Goal: Task Accomplishment & Management: Use online tool/utility

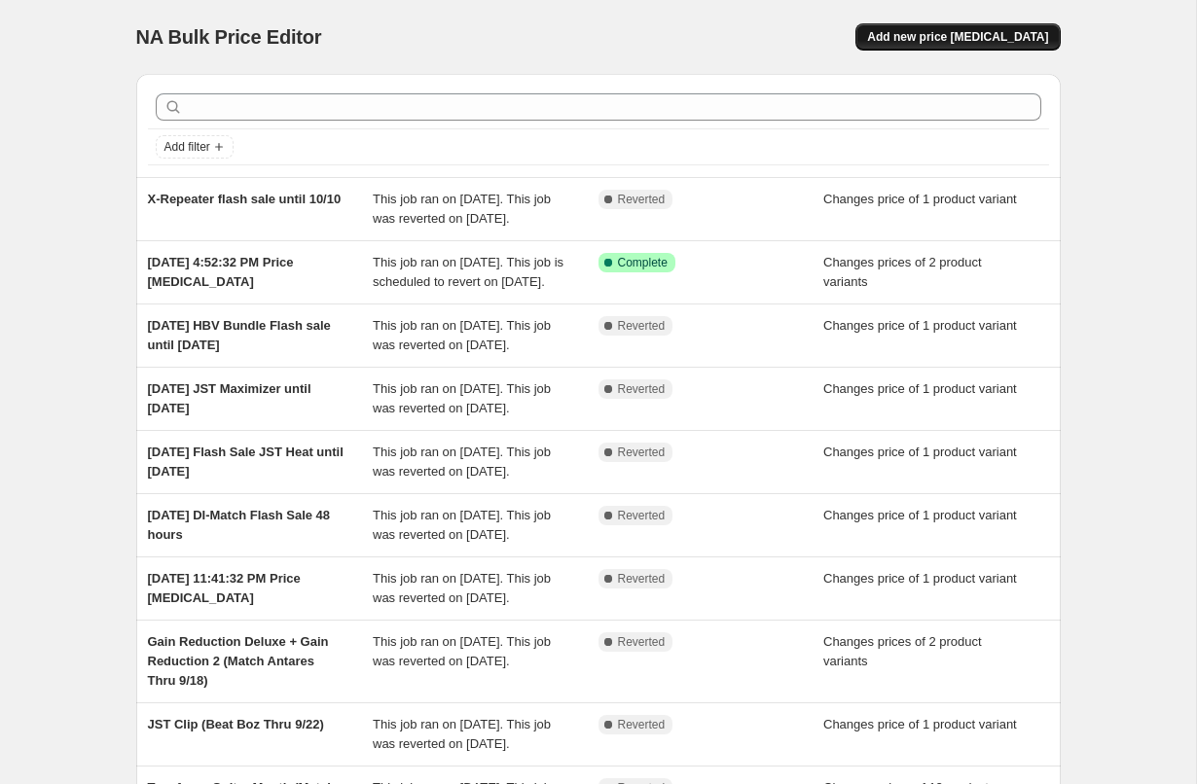
click at [958, 41] on span "Add new price [MEDICAL_DATA]" at bounding box center [957, 37] width 181 height 16
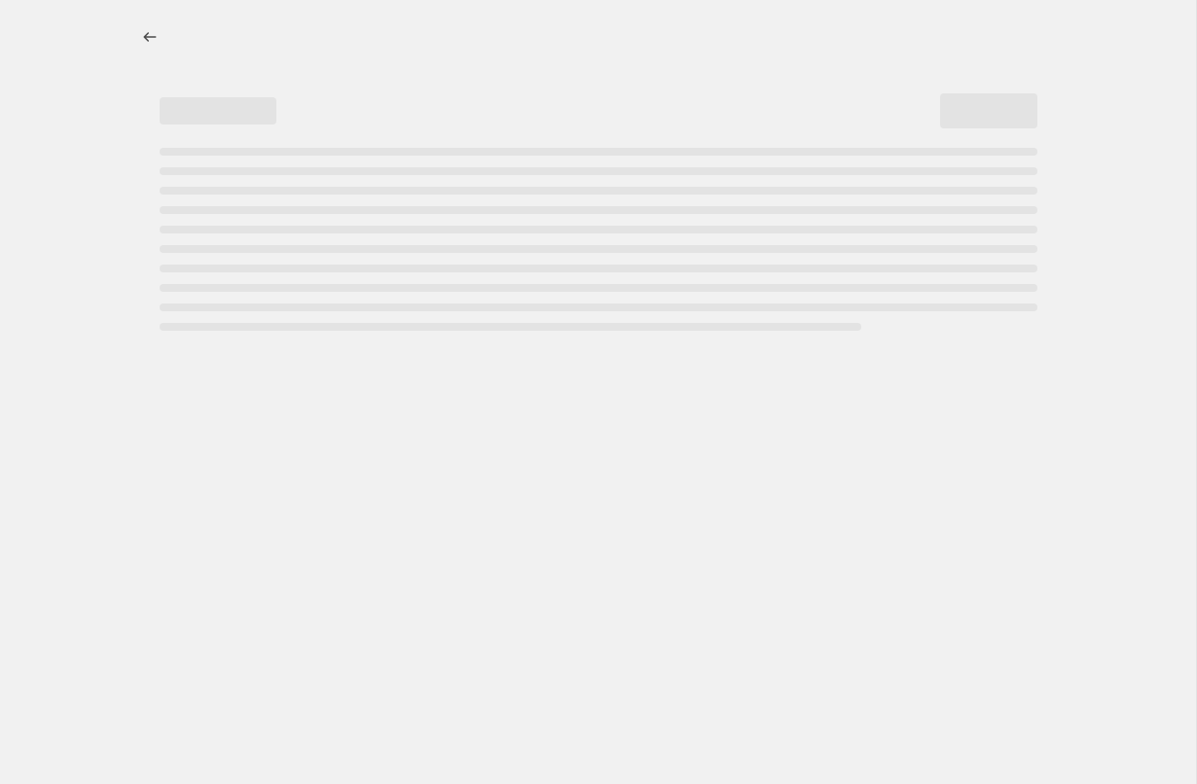
select select "percentage"
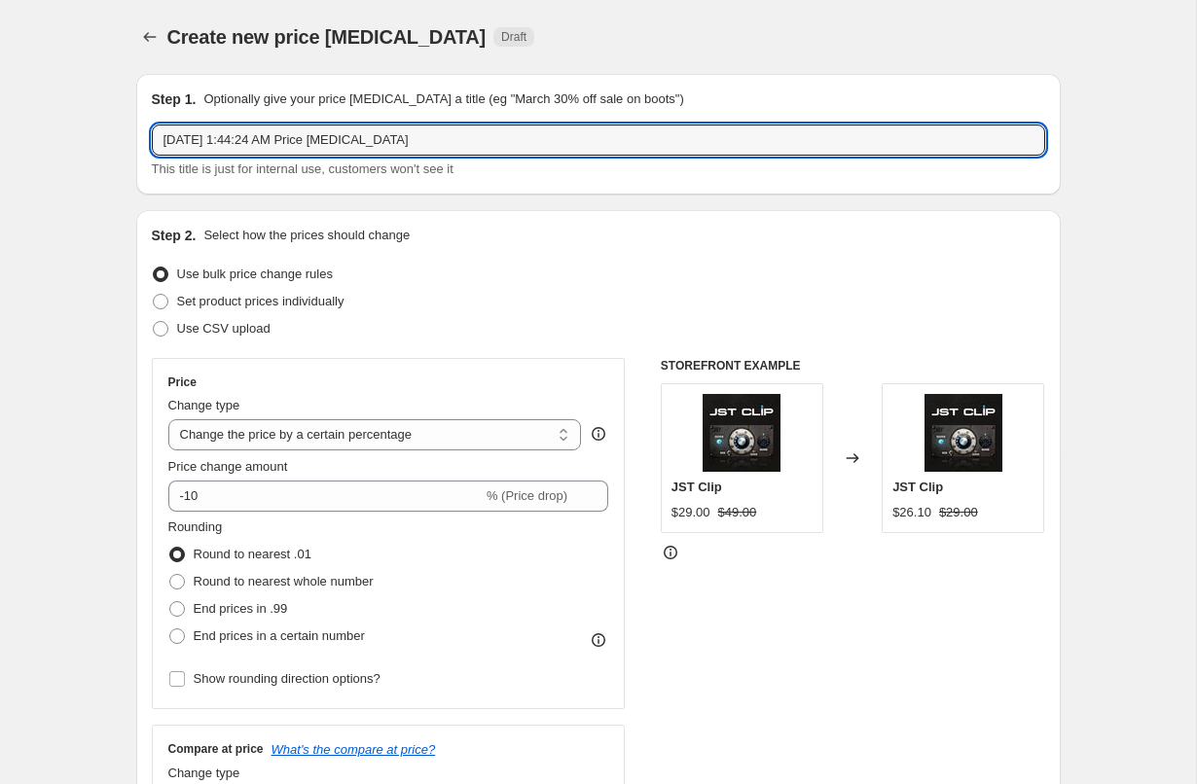
drag, startPoint x: 429, startPoint y: 149, endPoint x: 89, endPoint y: 149, distance: 340.5
type input "B"
type input "BD BG Vocals on incorrect email pricing"
click at [165, 308] on span at bounding box center [161, 302] width 16 height 16
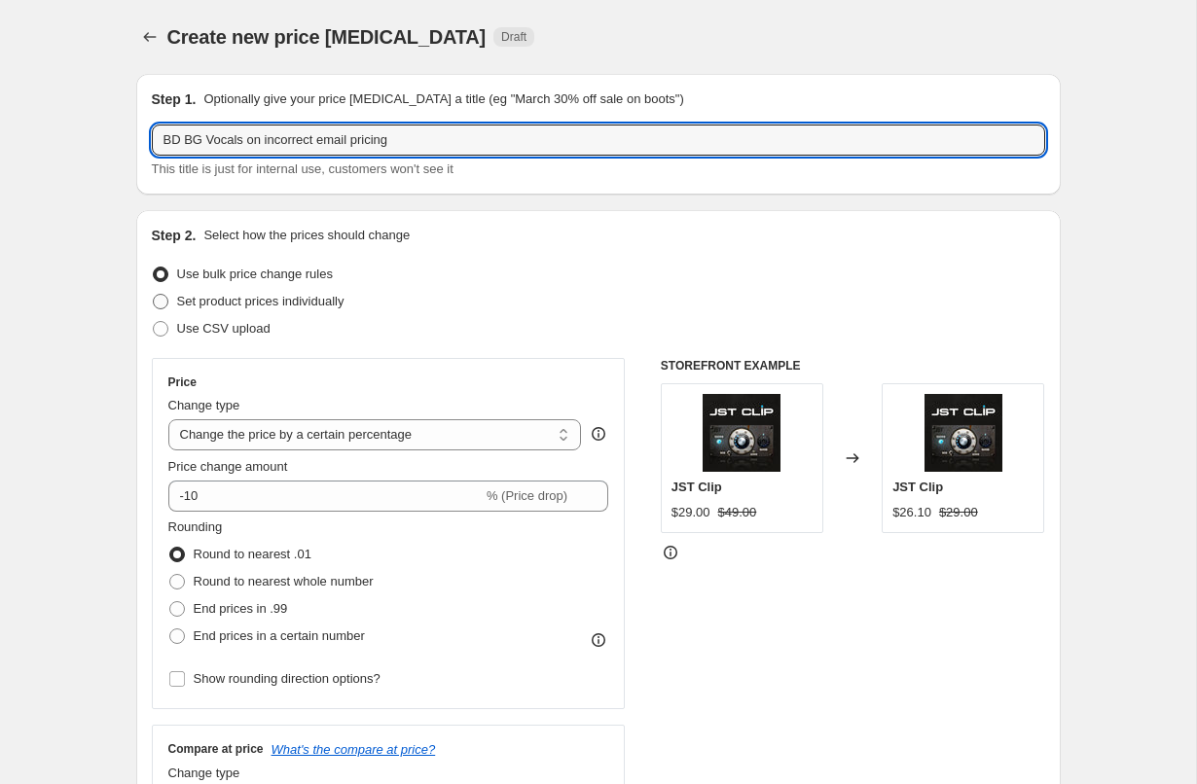
click at [154, 295] on input "Set product prices individually" at bounding box center [153, 294] width 1 height 1
radio input "true"
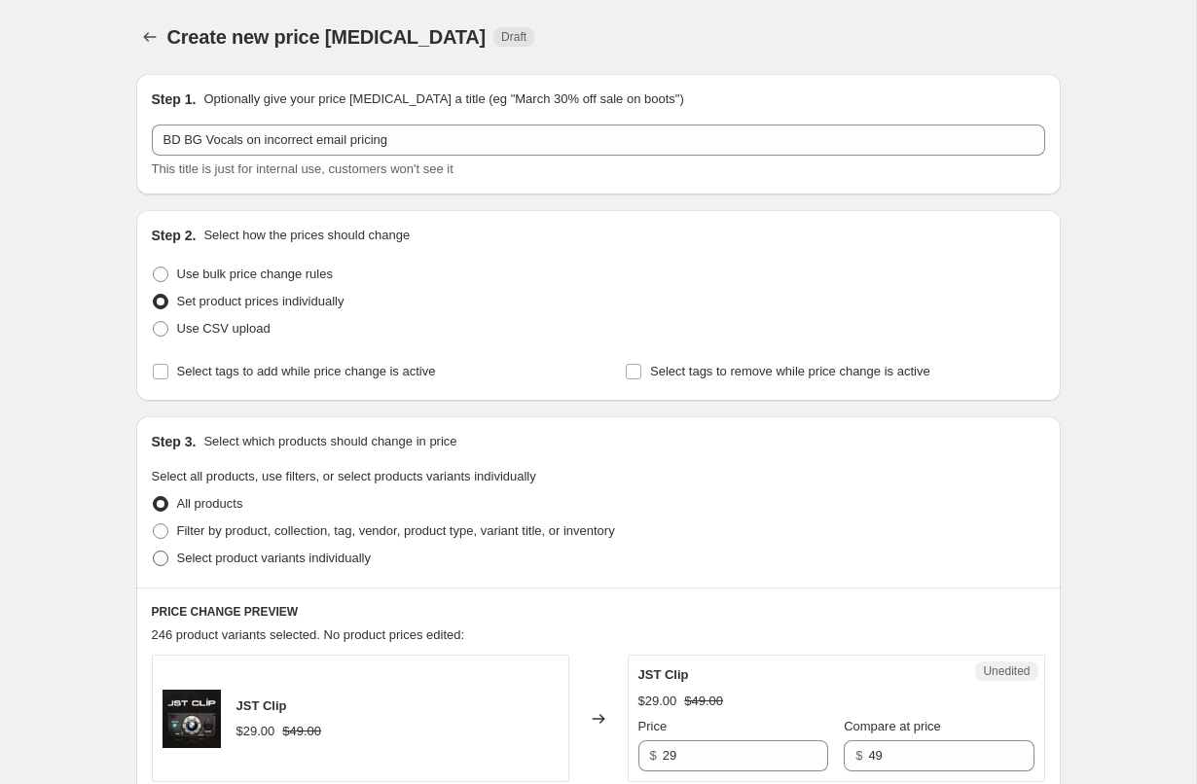
click at [165, 560] on span at bounding box center [161, 559] width 16 height 16
click at [154, 552] on input "Select product variants individually" at bounding box center [153, 551] width 1 height 1
radio input "true"
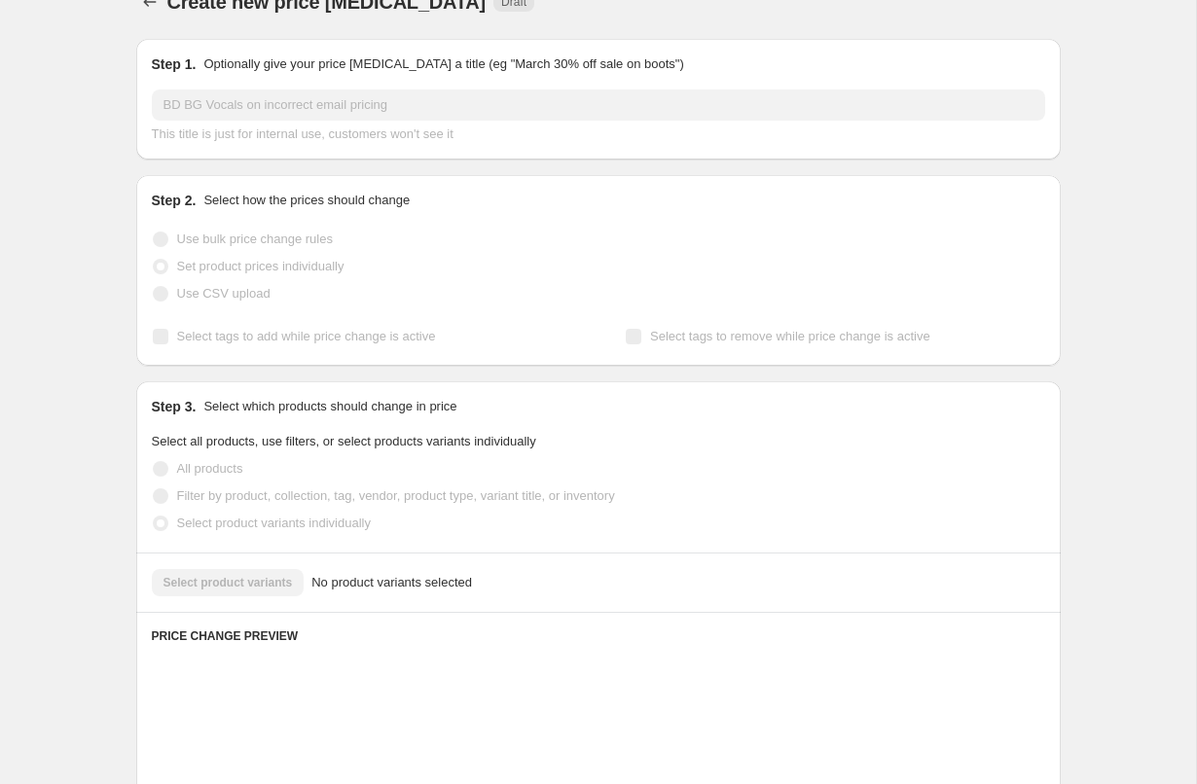
scroll to position [54, 0]
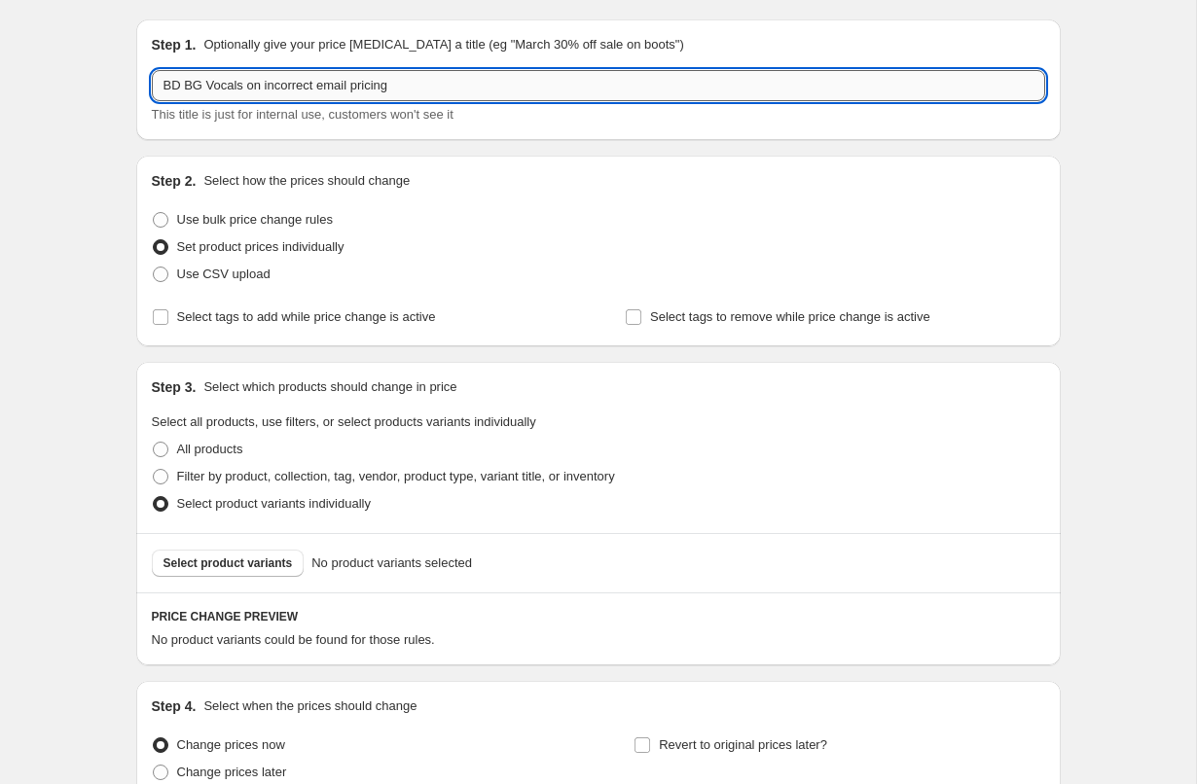
click at [434, 94] on input "BD BG Vocals on incorrect email pricing" at bounding box center [598, 85] width 893 height 31
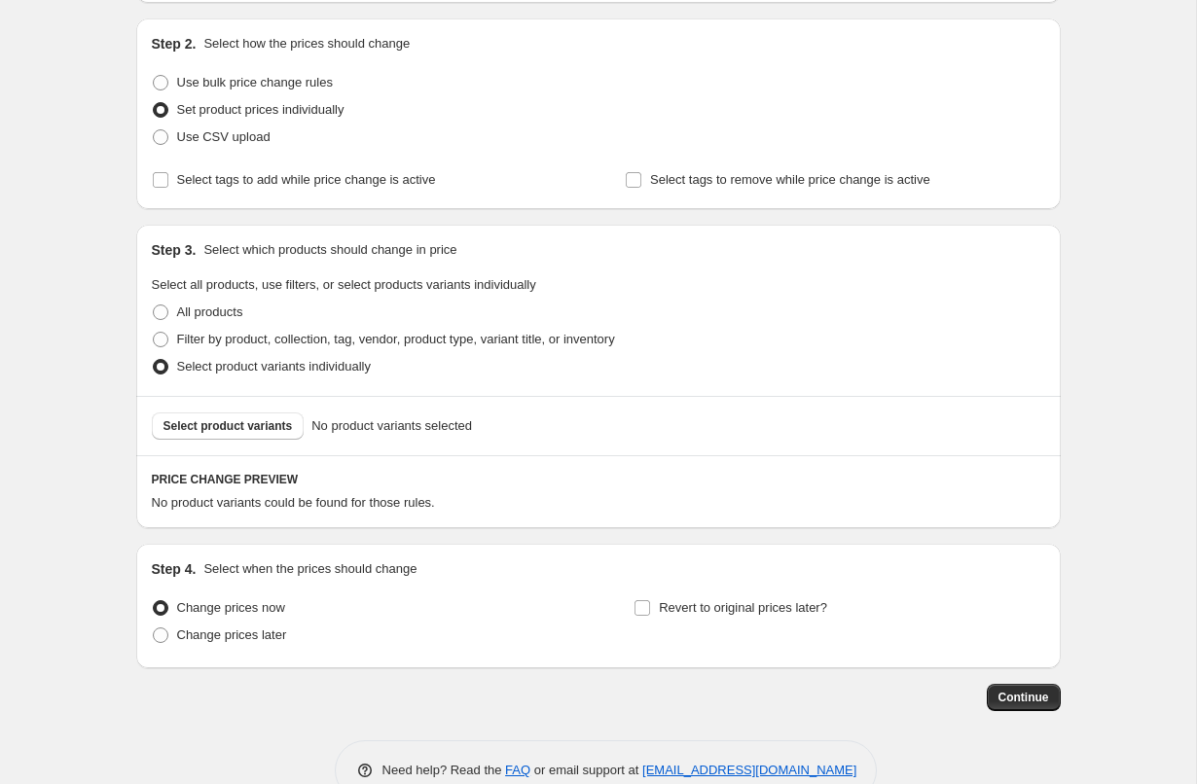
scroll to position [237, 0]
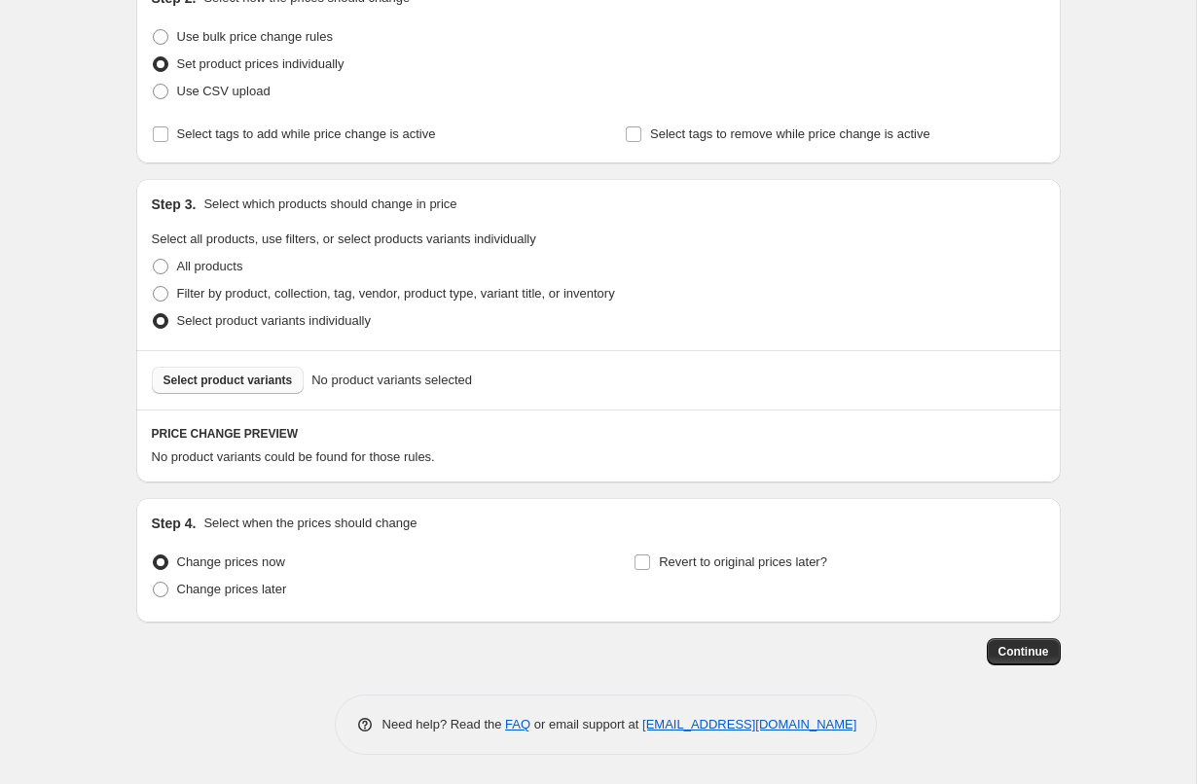
type input "BD BG Vocals on incorrect email pricing til 10/31"
click at [227, 380] on span "Select product variants" at bounding box center [227, 381] width 129 height 16
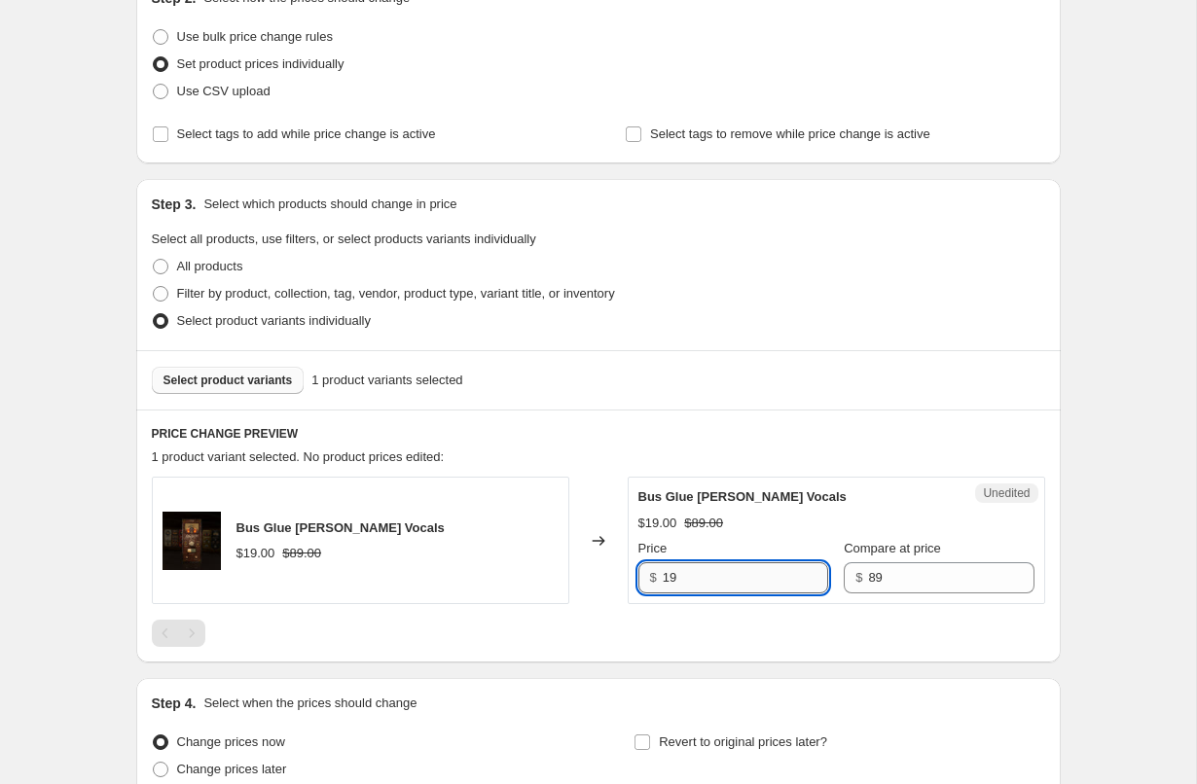
click at [710, 580] on input "19" at bounding box center [745, 577] width 165 height 31
type input "12.99"
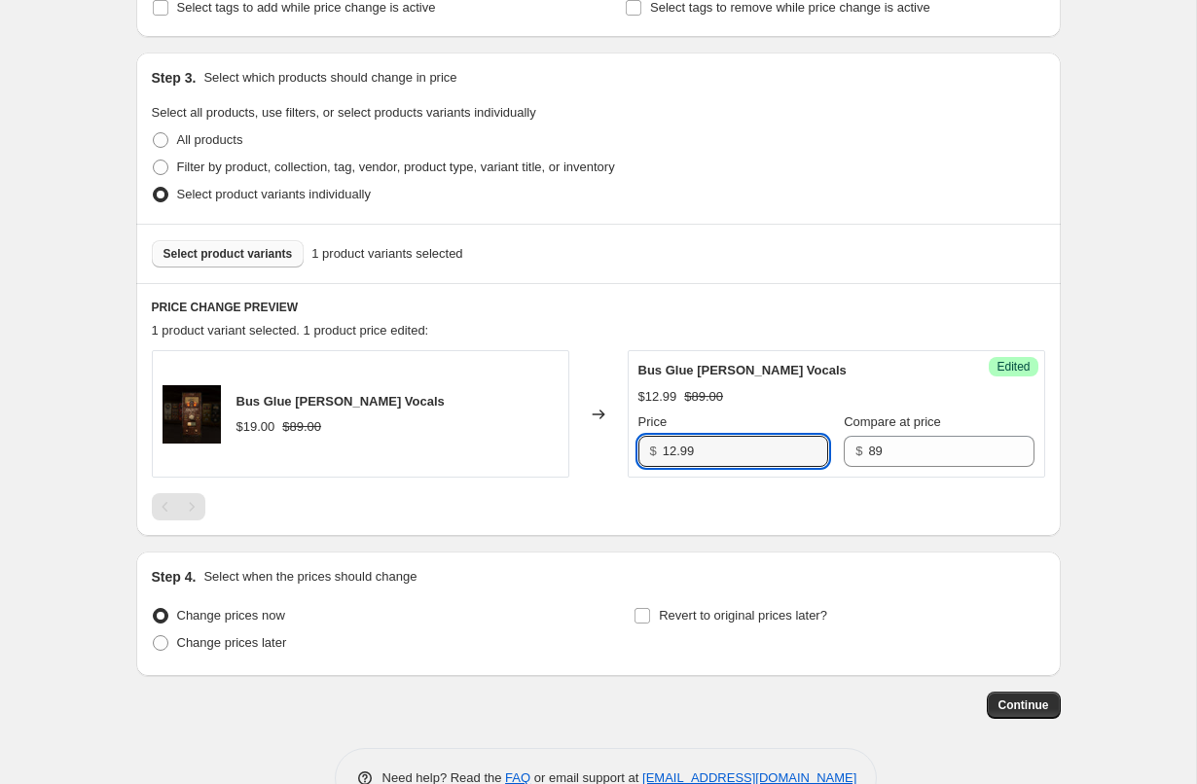
scroll to position [417, 0]
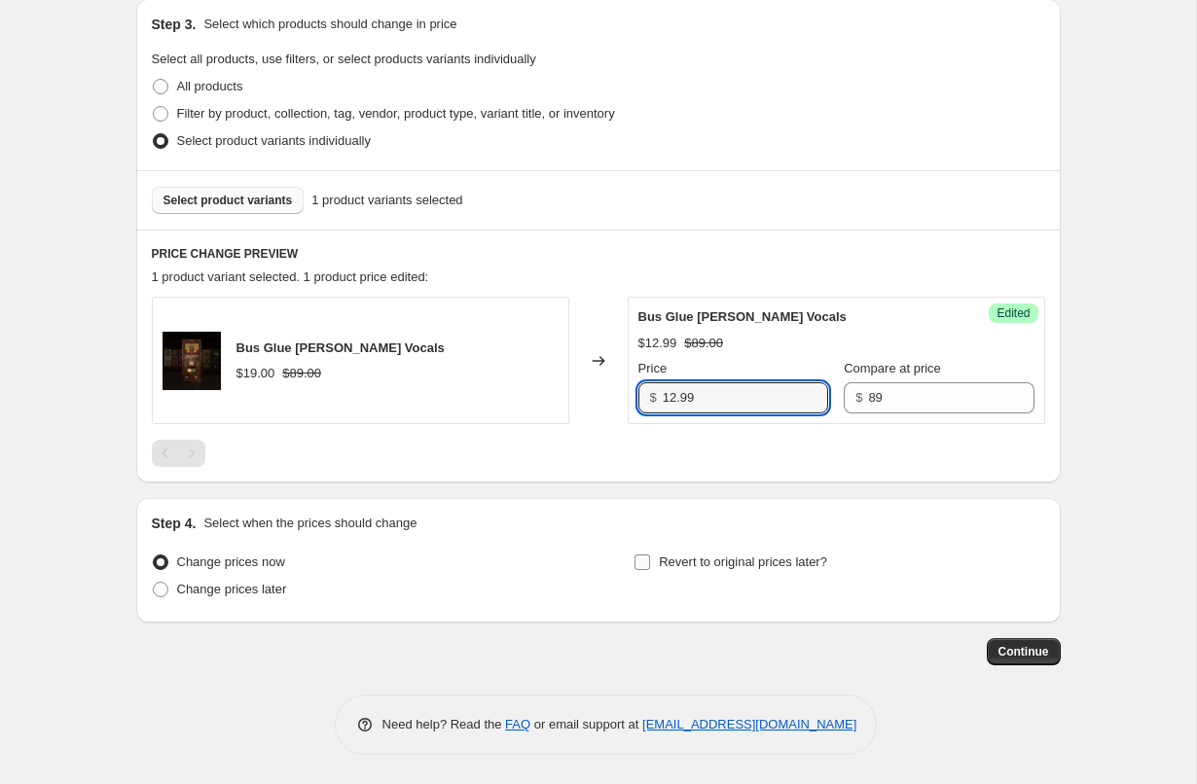
click at [640, 562] on input "Revert to original prices later?" at bounding box center [642, 563] width 16 height 16
checkbox input "true"
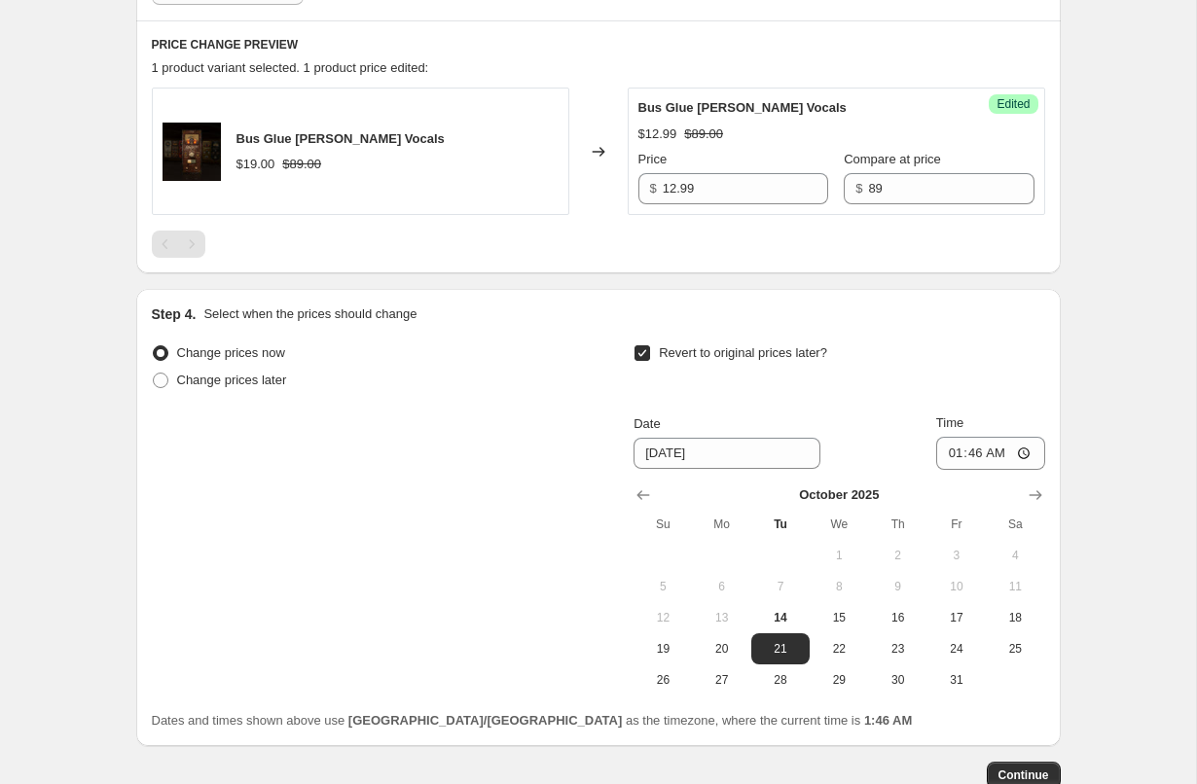
scroll to position [636, 0]
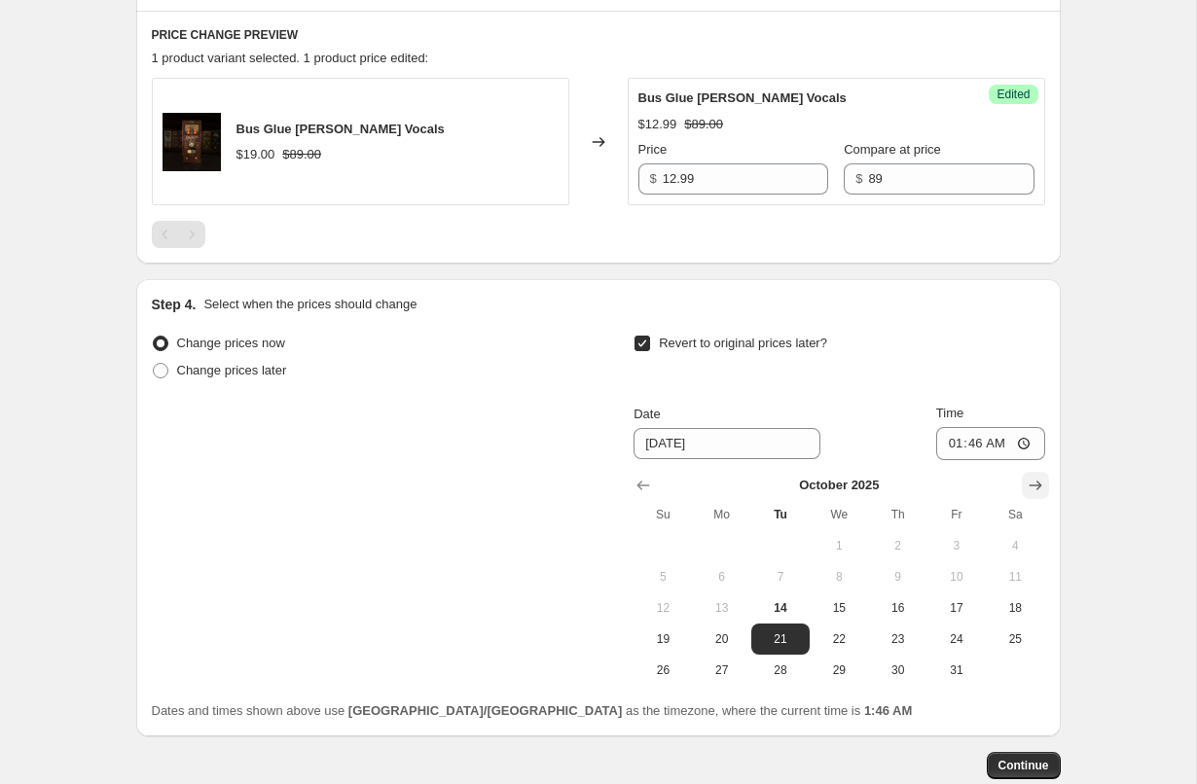
click at [1026, 488] on icon "Show next month, November 2025" at bounding box center [1034, 485] width 19 height 19
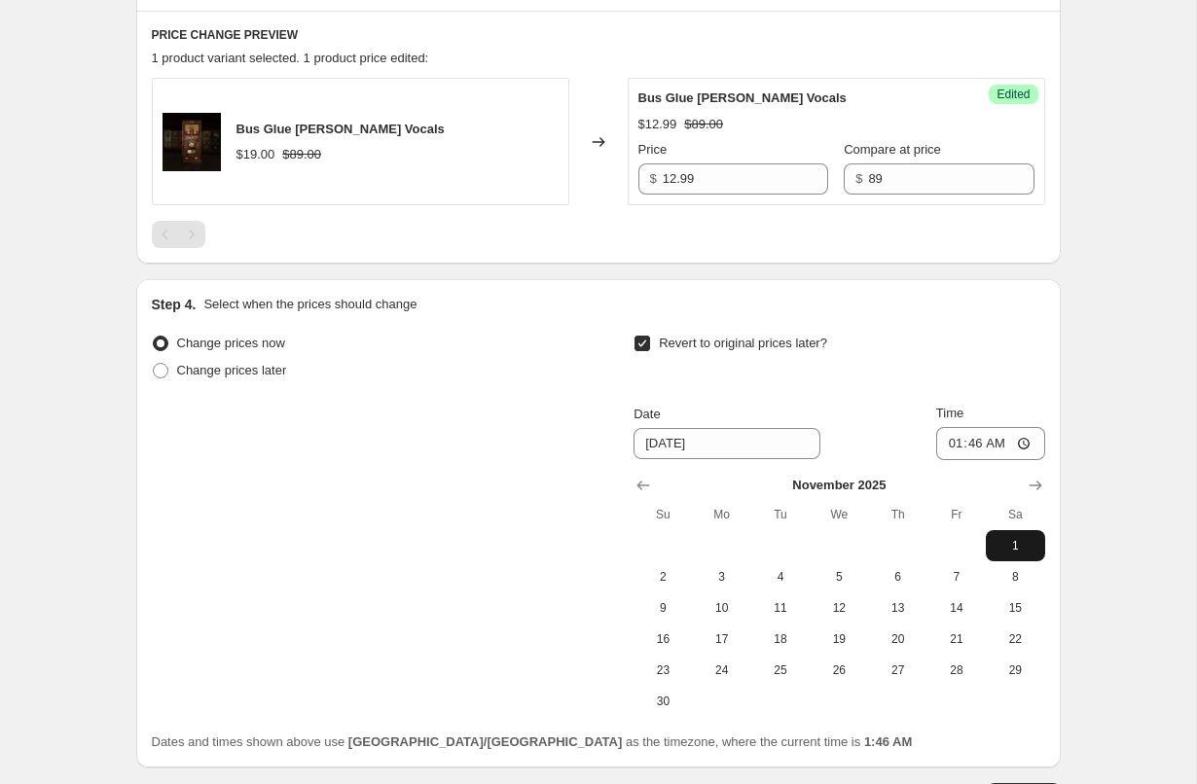
click at [1023, 556] on button "1" at bounding box center [1015, 545] width 58 height 31
type input "[DATE]"
click at [953, 448] on input "01:46" at bounding box center [990, 443] width 109 height 33
type input "12:00"
click at [935, 362] on div "Revert to original prices later?" at bounding box center [838, 359] width 411 height 58
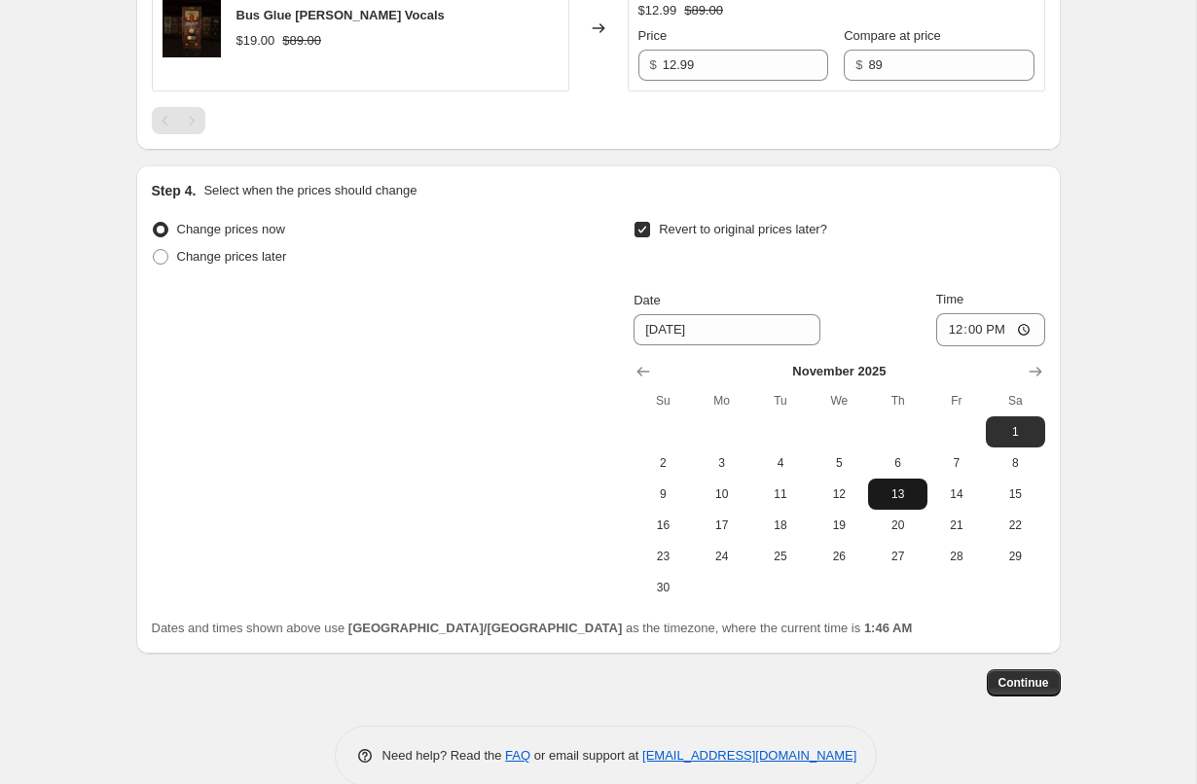
scroll to position [766, 0]
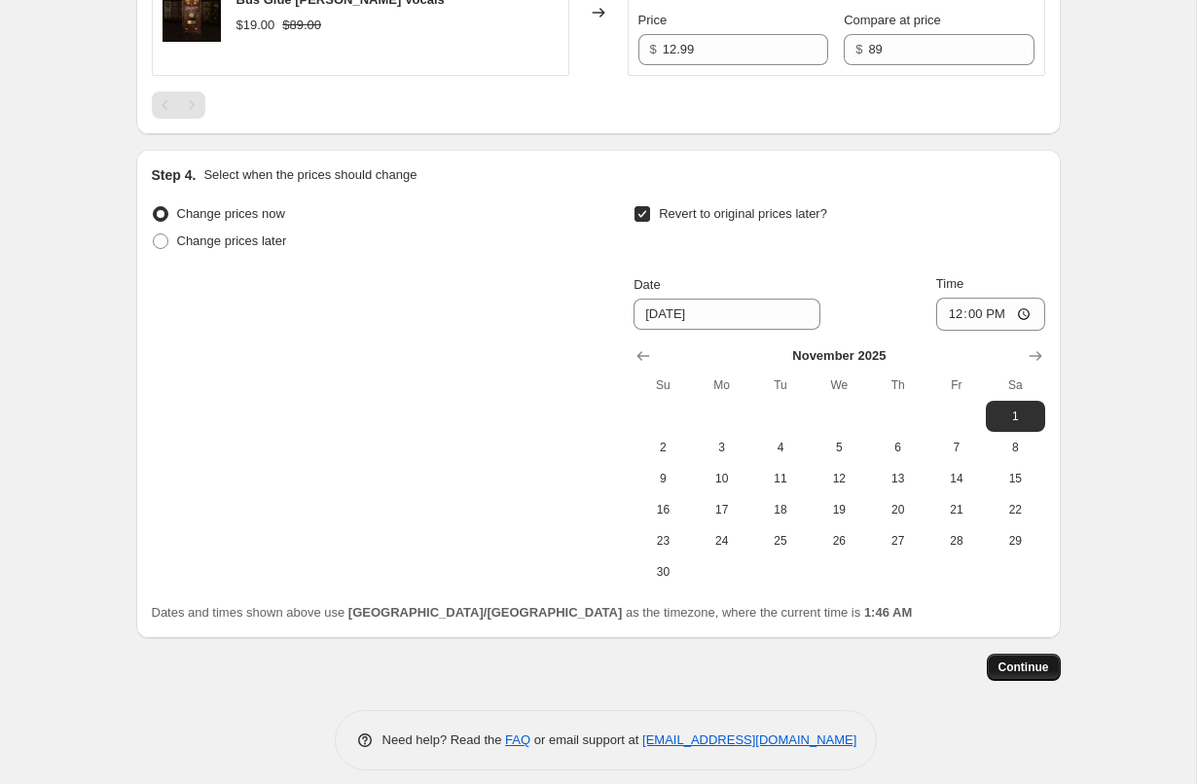
click at [1010, 671] on span "Continue" at bounding box center [1023, 668] width 51 height 16
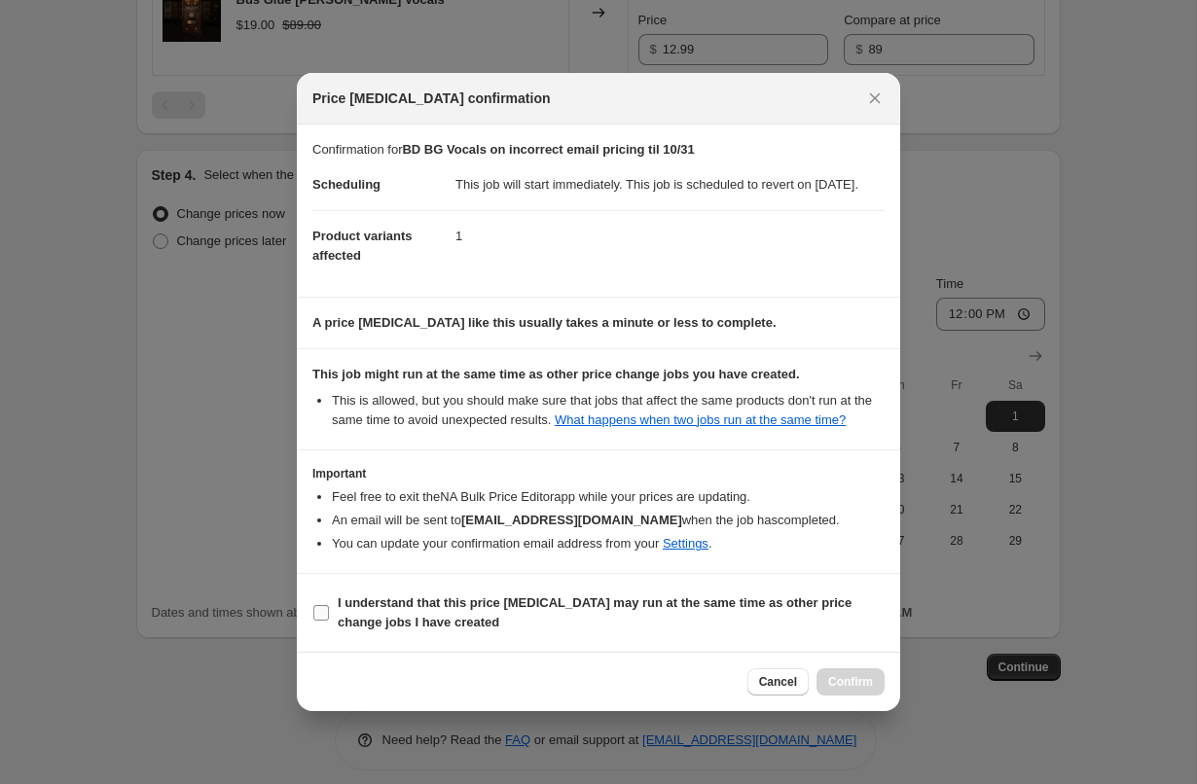
click at [580, 632] on span "I understand that this price [MEDICAL_DATA] may run at the same time as other p…" at bounding box center [611, 612] width 547 height 39
click at [329, 621] on input "I understand that this price [MEDICAL_DATA] may run at the same time as other p…" at bounding box center [321, 613] width 16 height 16
checkbox input "true"
click at [865, 690] on span "Confirm" at bounding box center [850, 682] width 45 height 16
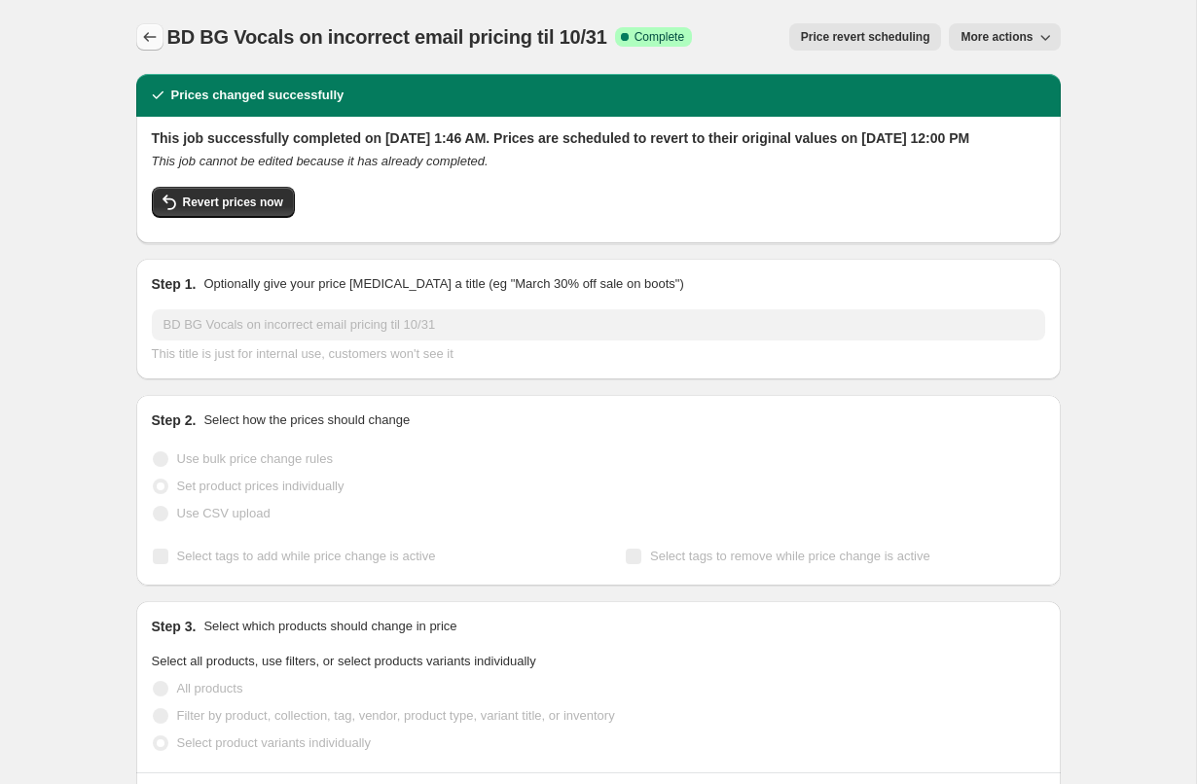
click at [156, 33] on icon "Price change jobs" at bounding box center [149, 36] width 19 height 19
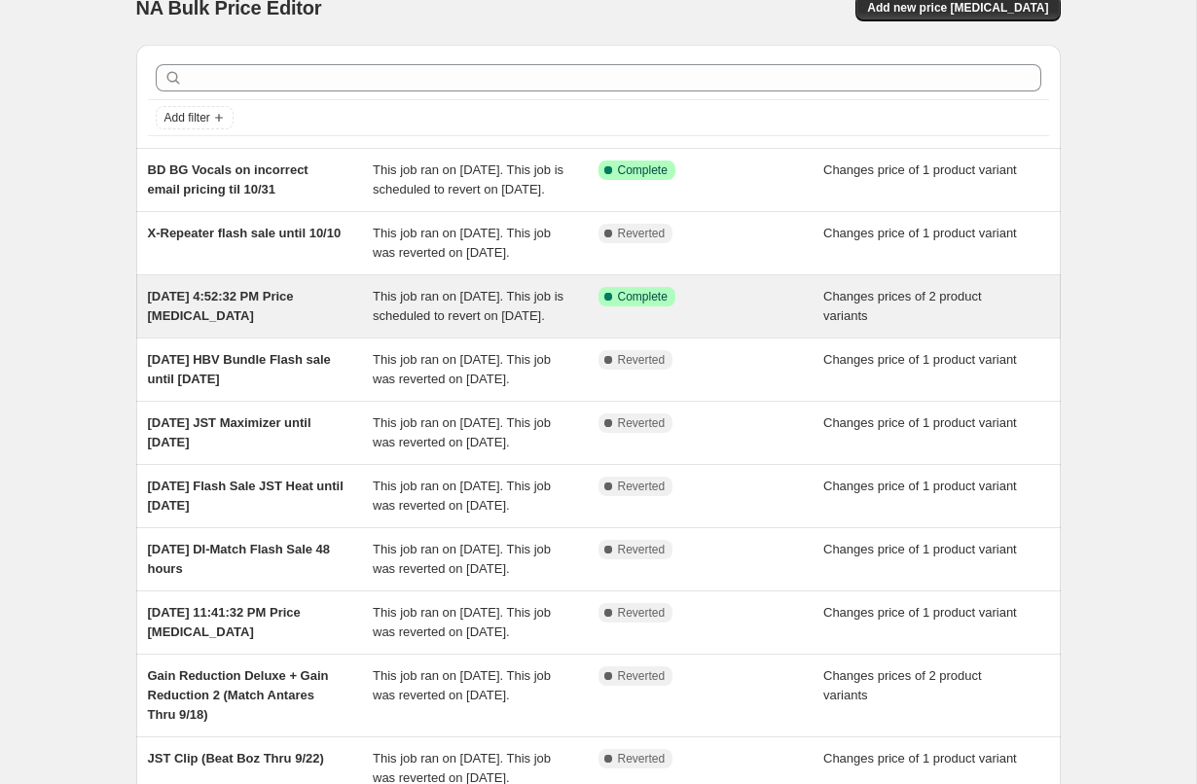
scroll to position [39, 0]
